Goal: Task Accomplishment & Management: Use online tool/utility

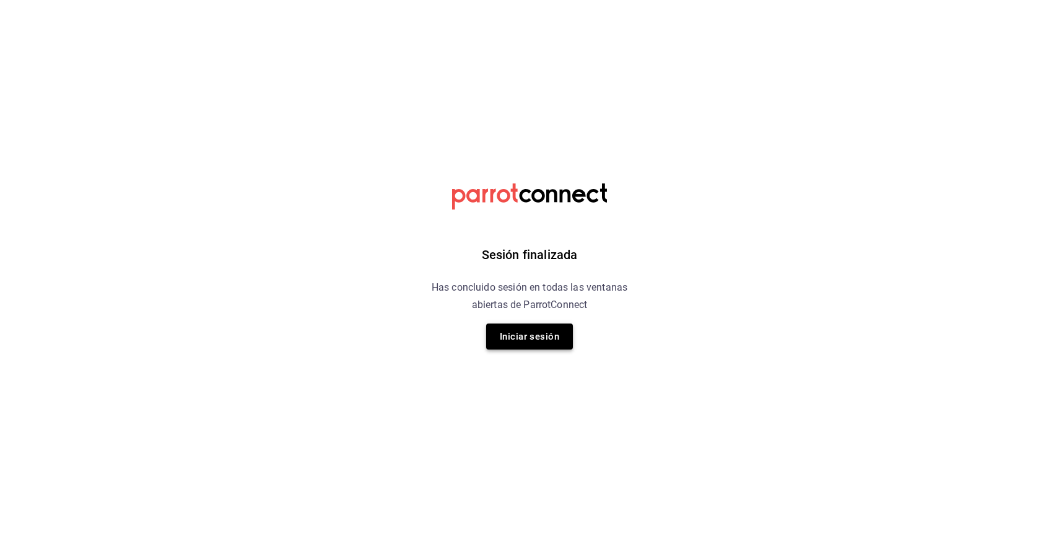
click at [536, 335] on button "Iniciar sesión" at bounding box center [529, 336] width 87 height 26
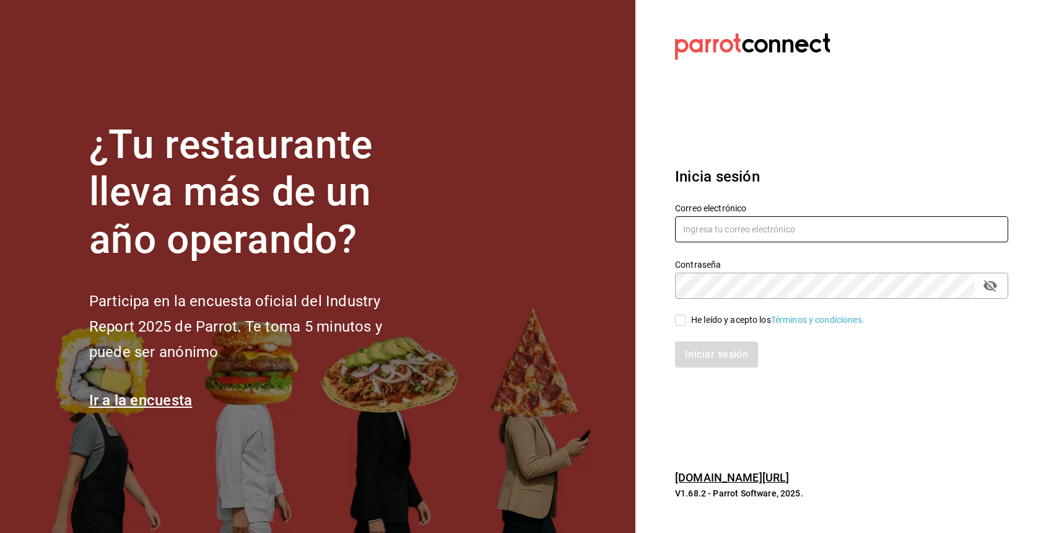
click at [704, 233] on input "text" at bounding box center [841, 229] width 333 height 26
type input "adrick116@gmail.com"
click at [726, 312] on div "He leído y acepto los Términos y condiciones." at bounding box center [834, 313] width 348 height 28
click at [726, 333] on div "Iniciar sesión" at bounding box center [834, 346] width 348 height 41
click at [701, 328] on div "Iniciar sesión" at bounding box center [834, 346] width 348 height 41
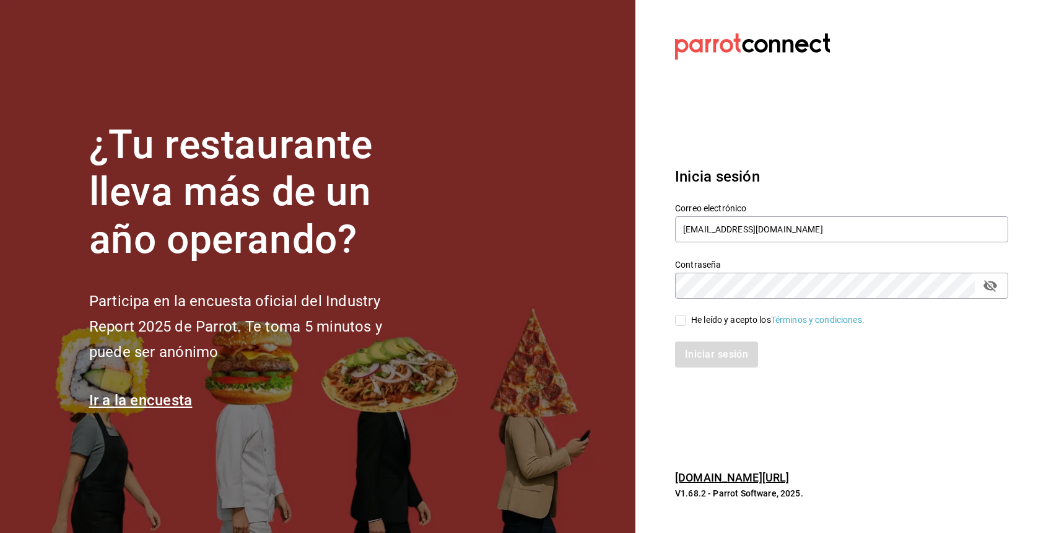
click at [690, 323] on span "He leído y acepto los Términos y condiciones." at bounding box center [775, 319] width 178 height 13
click at [686, 323] on input "He leído y acepto los Términos y condiciones." at bounding box center [680, 320] width 11 height 11
checkbox input "true"
click at [710, 375] on div "Inicia sesión Correo electrónico adrick116@gmail.com Contraseña Contraseña He l…" at bounding box center [841, 266] width 333 height 232
click at [710, 368] on div "Inicia sesión Correo electrónico adrick116@gmail.com Contraseña Contraseña He l…" at bounding box center [841, 266] width 333 height 232
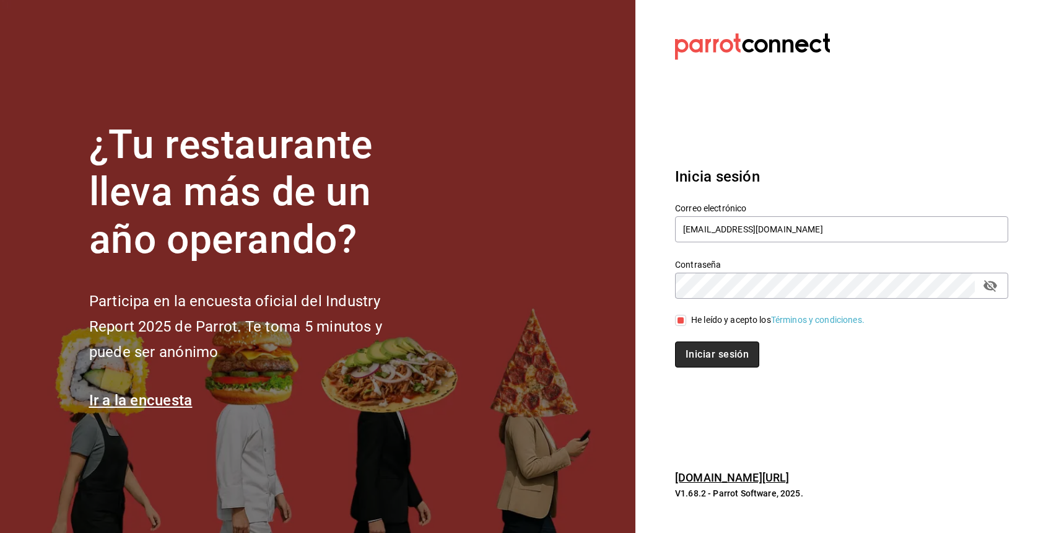
click at [712, 363] on button "Iniciar sesión" at bounding box center [717, 354] width 84 height 26
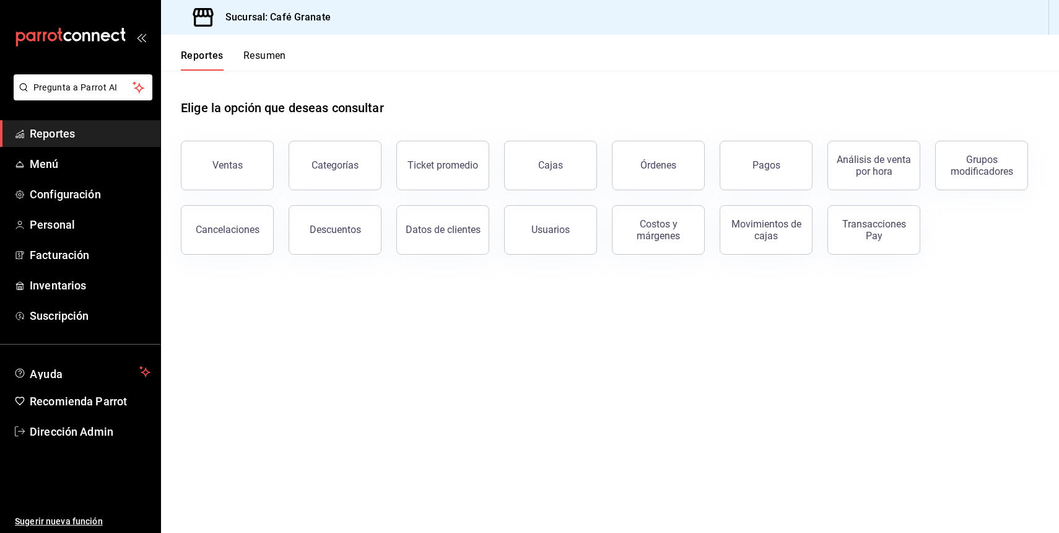
click at [280, 60] on button "Resumen" at bounding box center [264, 60] width 43 height 21
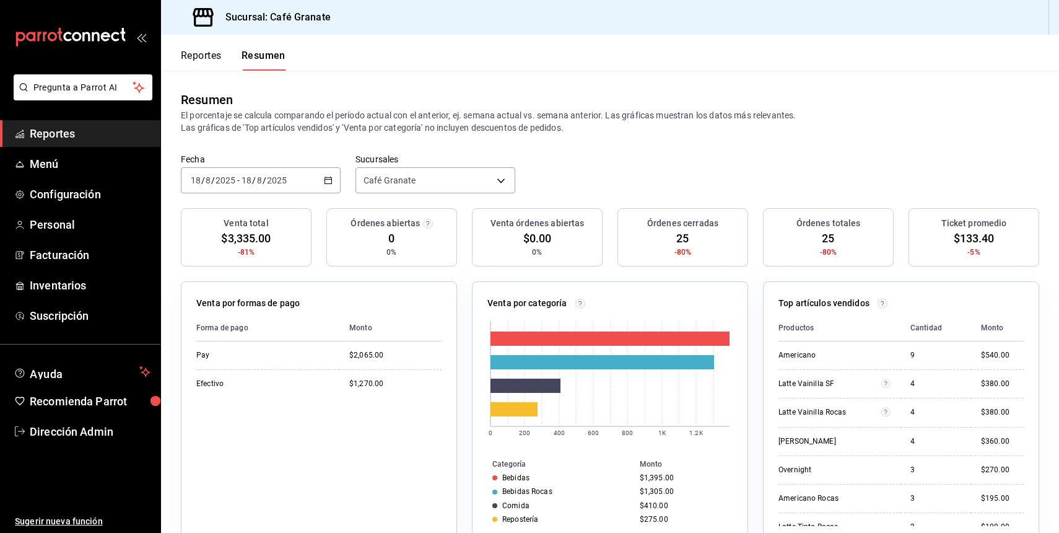
click at [326, 187] on div "[DATE] [DATE] - [DATE] [DATE]" at bounding box center [261, 180] width 160 height 26
click at [241, 342] on li "Año actual" at bounding box center [239, 329] width 116 height 28
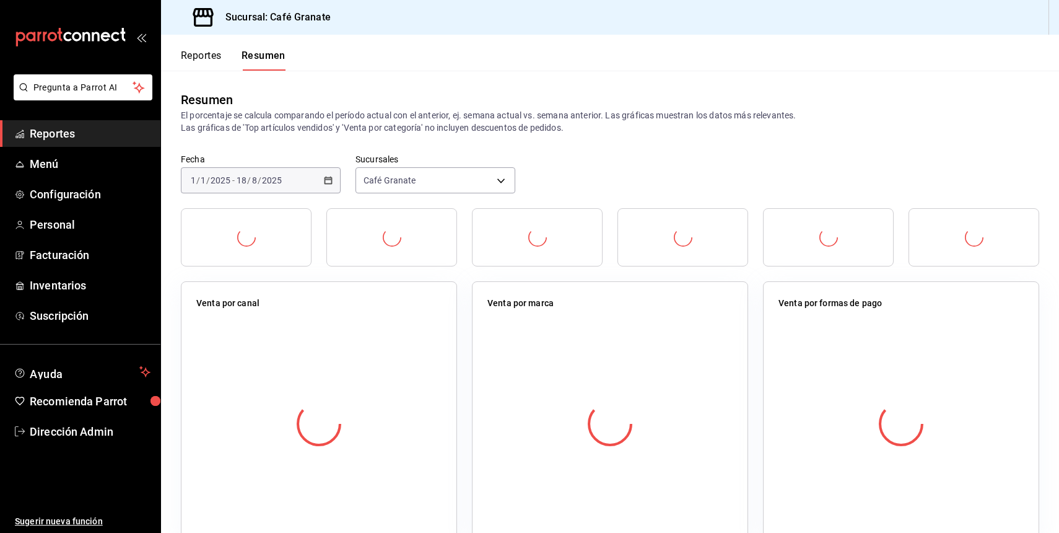
click at [327, 185] on div "[DATE] [DATE] - [DATE] [DATE]" at bounding box center [261, 180] width 160 height 26
click at [314, 179] on div "[DATE] [DATE] - [DATE] [DATE]" at bounding box center [261, 180] width 160 height 26
click at [89, 128] on span "Reportes" at bounding box center [90, 133] width 121 height 17
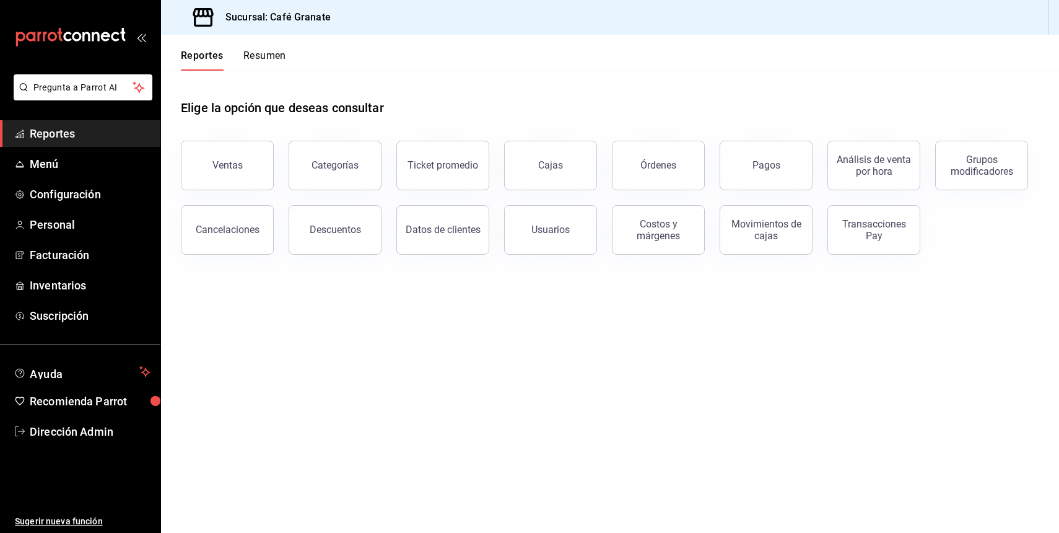
click at [249, 61] on button "Resumen" at bounding box center [264, 60] width 43 height 21
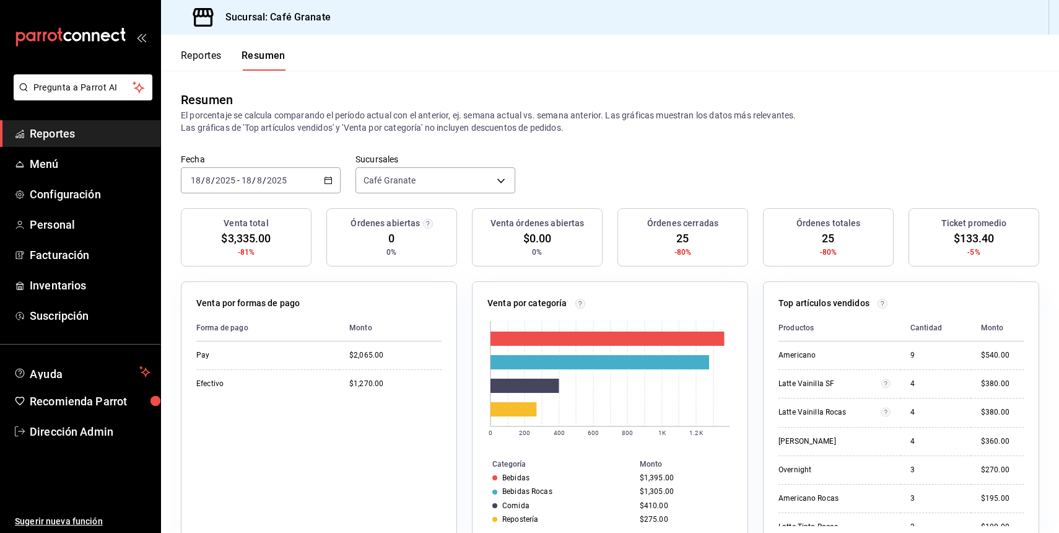
click at [328, 176] on icon "button" at bounding box center [328, 180] width 9 height 9
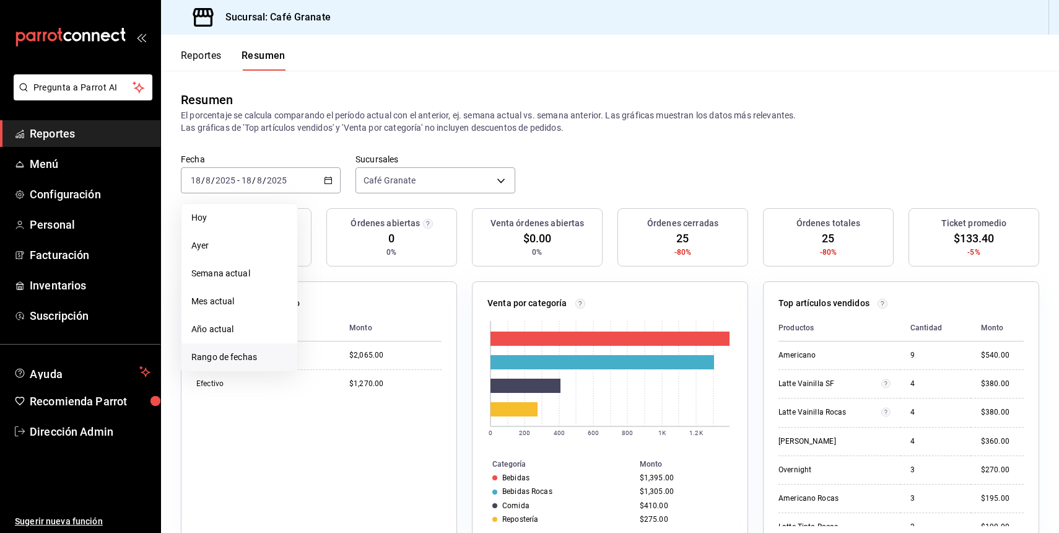
click at [242, 357] on span "Rango de fechas" at bounding box center [239, 357] width 96 height 13
click at [407, 320] on abbr "15" at bounding box center [411, 317] width 8 height 9
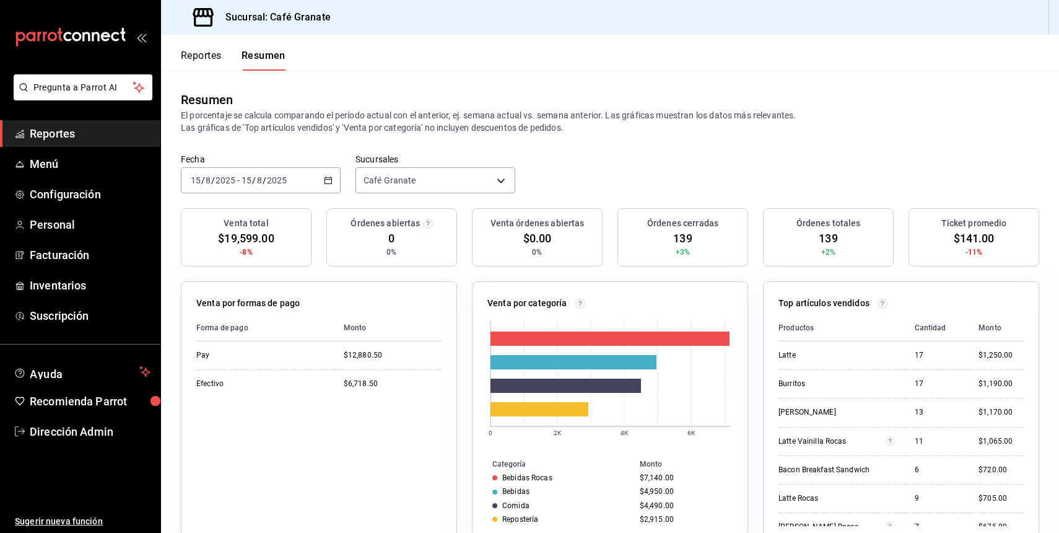
click at [329, 177] on \(Stroke\) "button" at bounding box center [328, 180] width 7 height 7
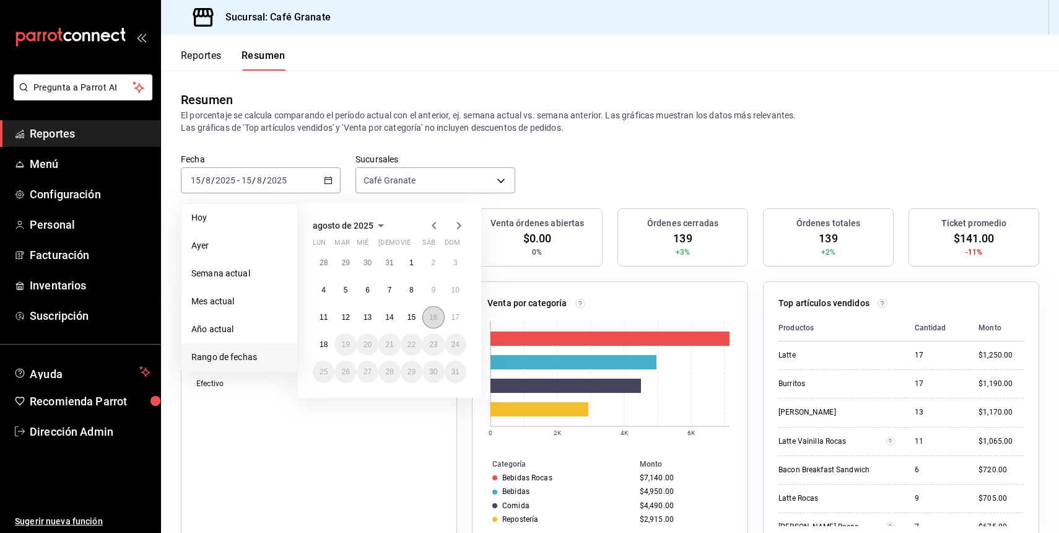
click at [432, 320] on abbr "16" at bounding box center [433, 317] width 8 height 9
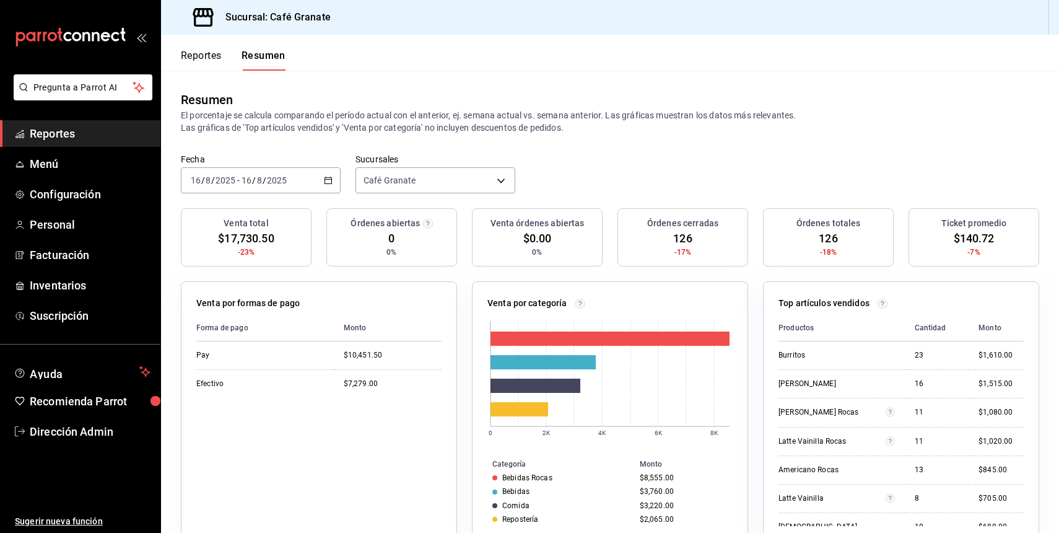
click at [320, 173] on div "[DATE] [DATE] - [DATE] [DATE]" at bounding box center [261, 180] width 160 height 26
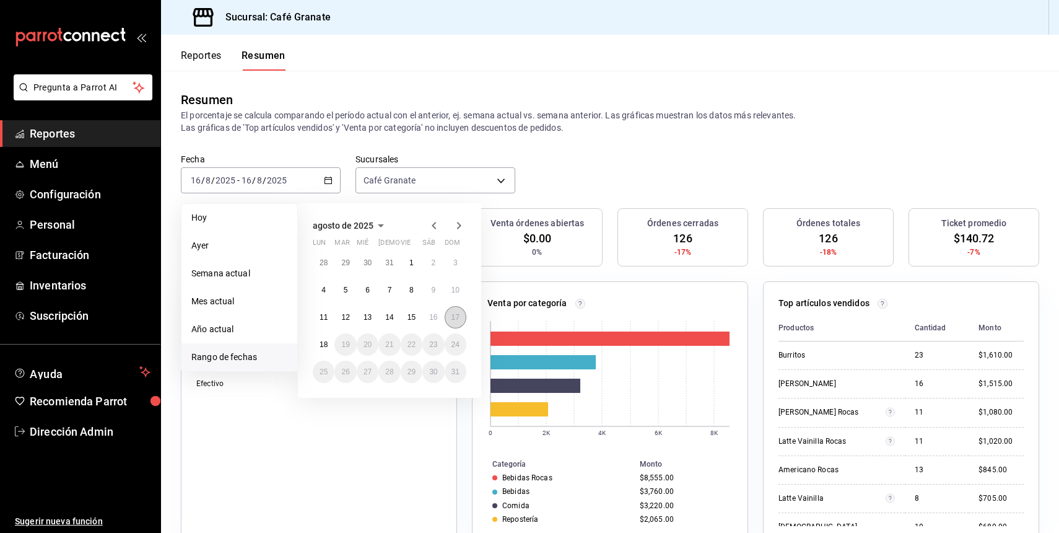
click at [454, 312] on button "17" at bounding box center [456, 317] width 22 height 22
click at [454, 313] on abbr "17" at bounding box center [455, 317] width 8 height 9
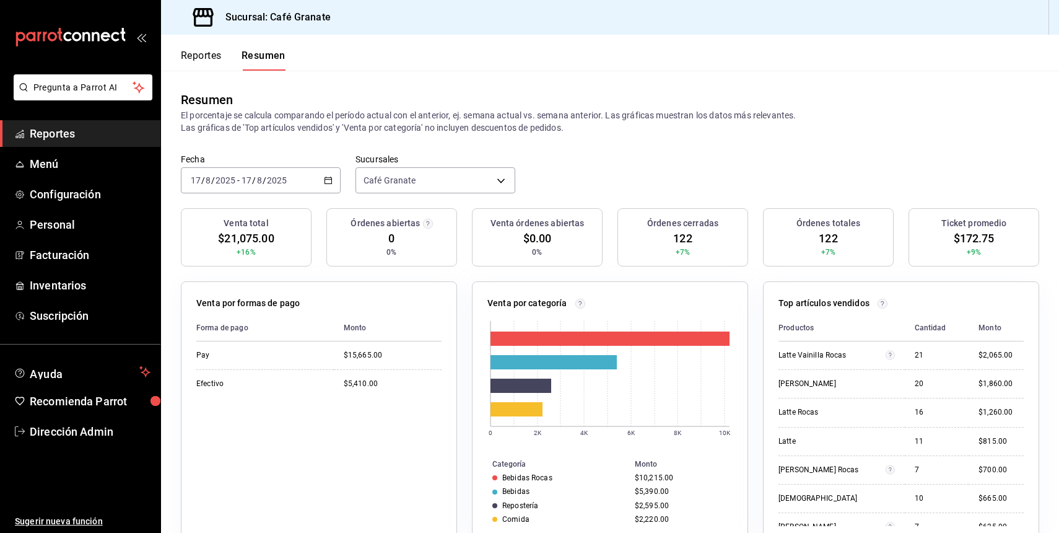
click at [225, 58] on div "Reportes Resumen" at bounding box center [233, 60] width 105 height 21
click at [220, 58] on button "Reportes" at bounding box center [201, 60] width 41 height 21
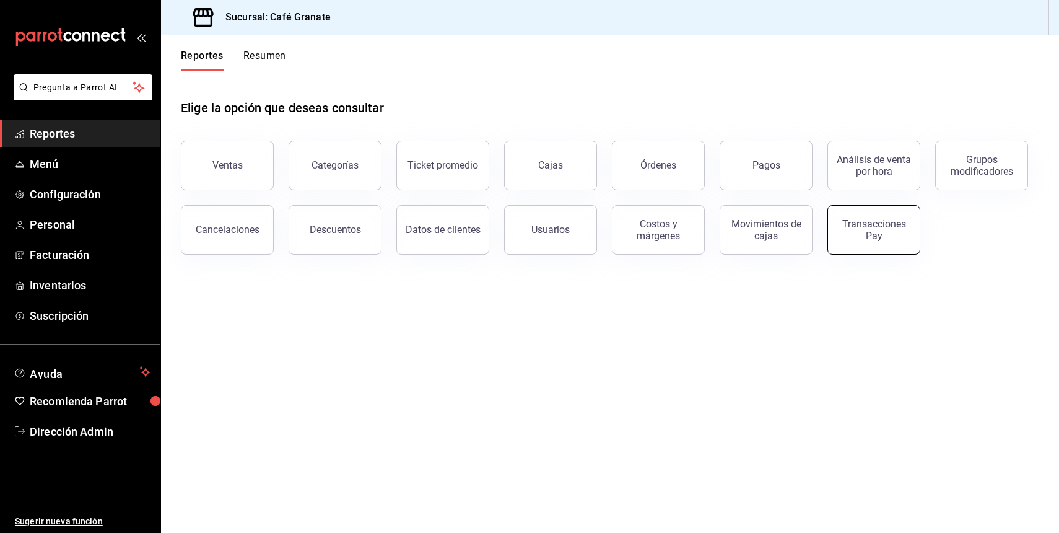
click at [865, 221] on div "Transacciones Pay" at bounding box center [873, 230] width 77 height 24
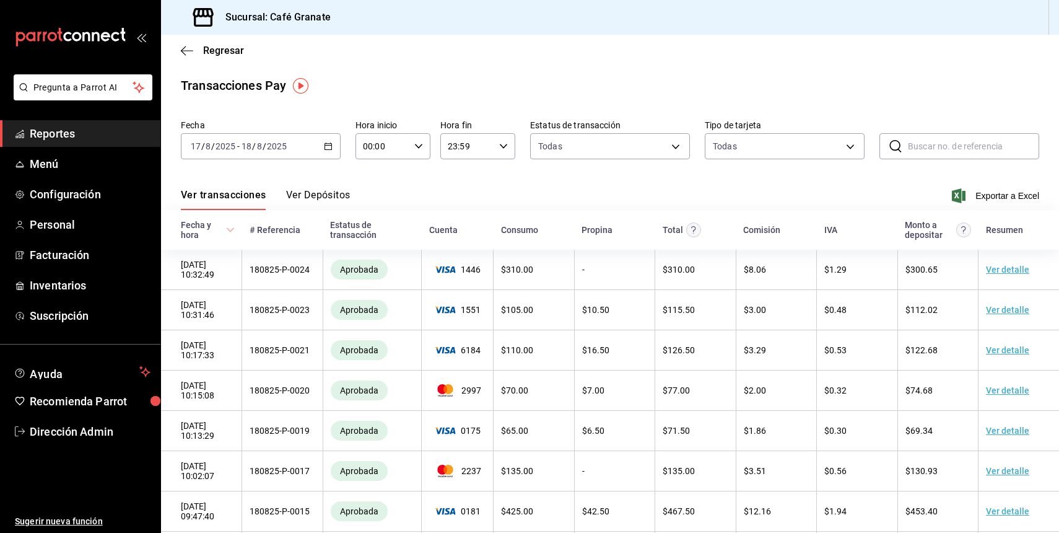
click at [330, 146] on icon "button" at bounding box center [328, 146] width 9 height 9
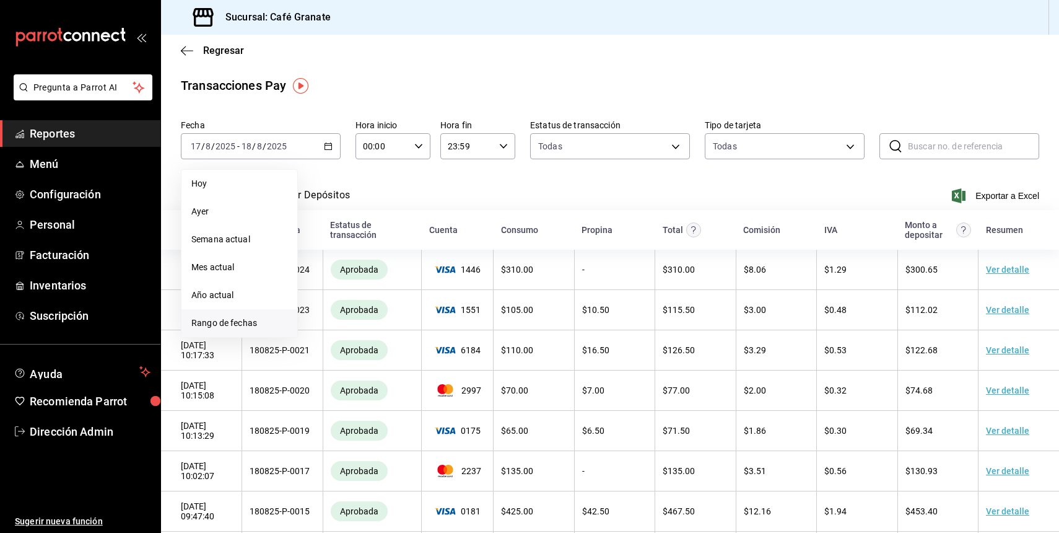
click at [271, 325] on span "Rango de fechas" at bounding box center [239, 322] width 96 height 13
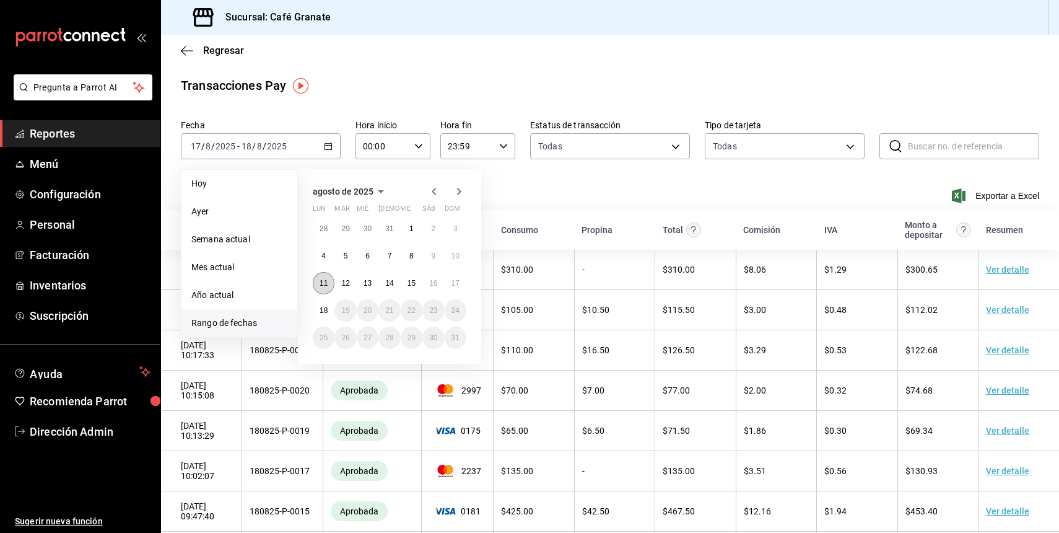
click at [321, 276] on button "11" at bounding box center [324, 283] width 22 height 22
click at [453, 282] on abbr "17" at bounding box center [455, 283] width 8 height 9
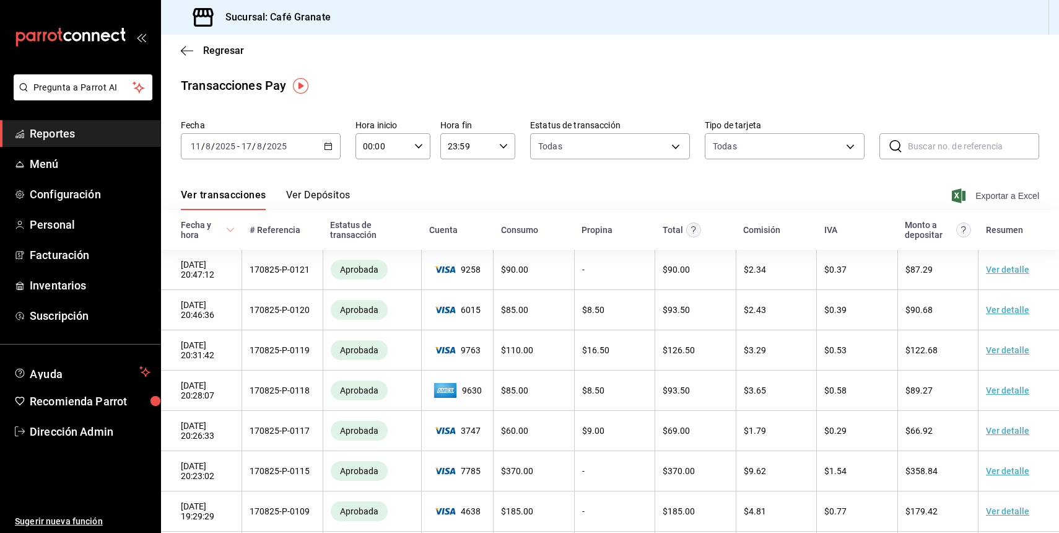
click at [1011, 197] on span "Exportar a Excel" at bounding box center [996, 195] width 85 height 15
